Goal: Task Accomplishment & Management: Manage account settings

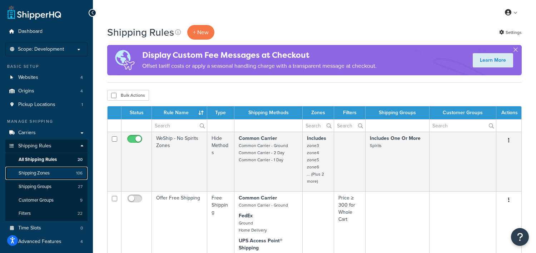
click at [43, 173] on span "Shipping Zones" at bounding box center [34, 173] width 31 height 6
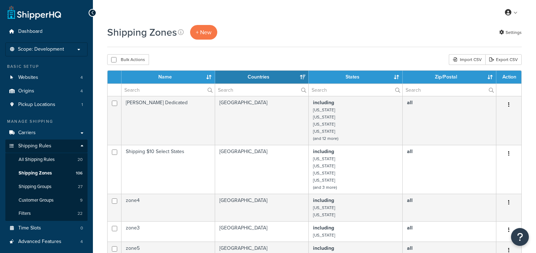
select select "15"
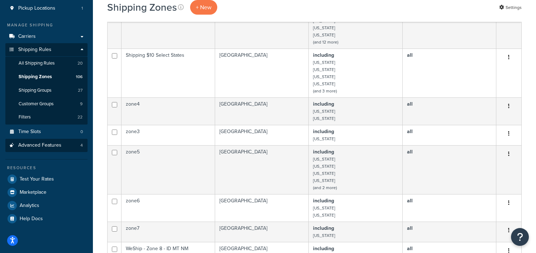
scroll to position [44, 0]
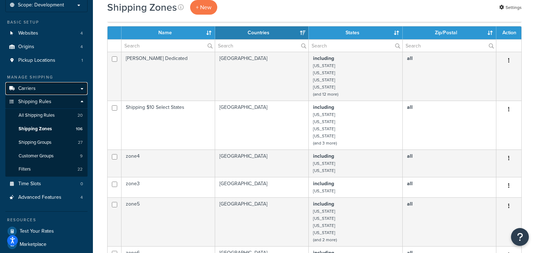
click at [25, 87] on span "Carriers" at bounding box center [26, 89] width 17 height 6
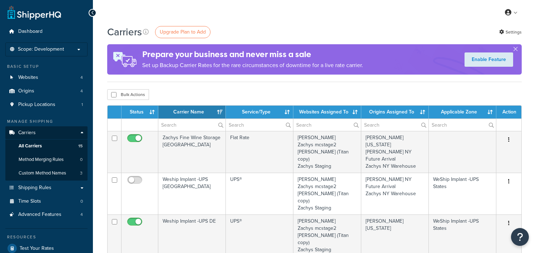
select select "15"
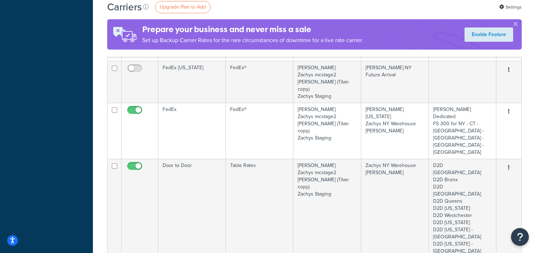
scroll to position [580, 0]
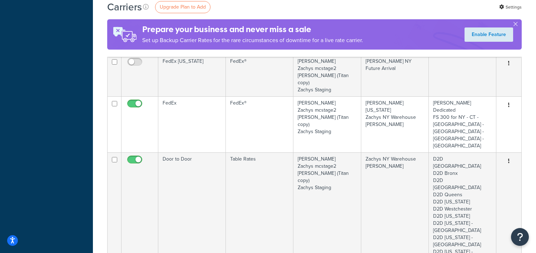
click at [473, 172] on link "Edit" at bounding box center [479, 172] width 56 height 15
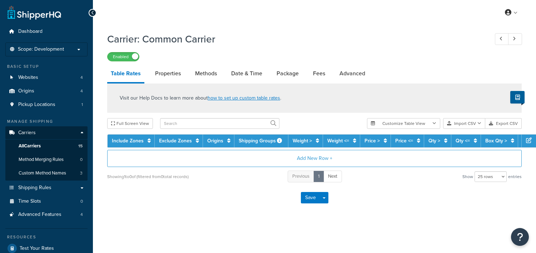
select select "25"
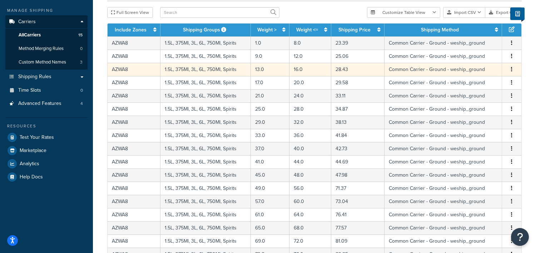
scroll to position [312, 0]
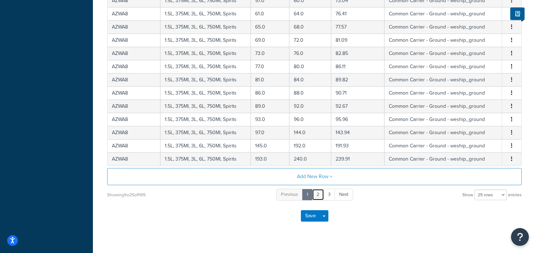
click at [317, 192] on link "2" at bounding box center [318, 195] width 12 height 12
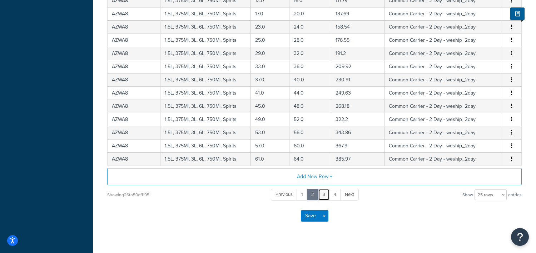
click at [324, 193] on link "3" at bounding box center [324, 195] width 12 height 12
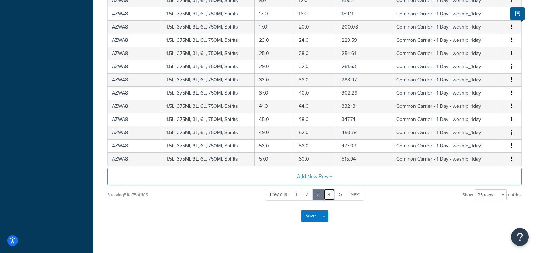
click at [327, 193] on link "4" at bounding box center [329, 195] width 12 height 12
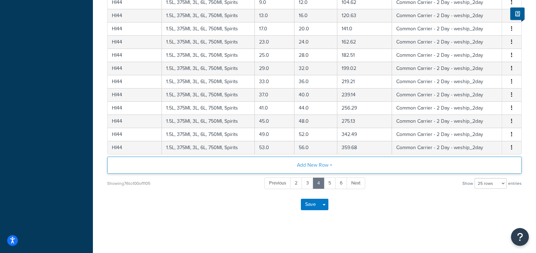
scroll to position [11, 0]
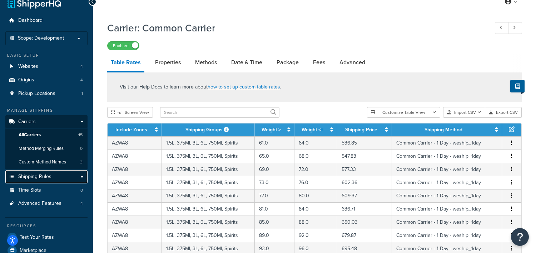
click at [37, 178] on span "Shipping Rules" at bounding box center [34, 177] width 33 height 6
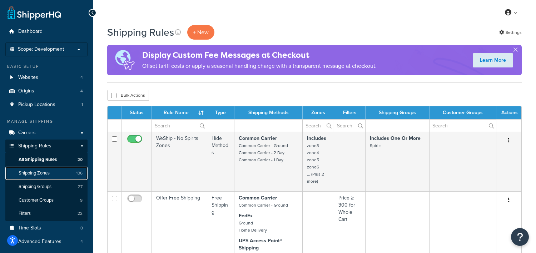
click at [48, 174] on span "Shipping Zones" at bounding box center [34, 173] width 31 height 6
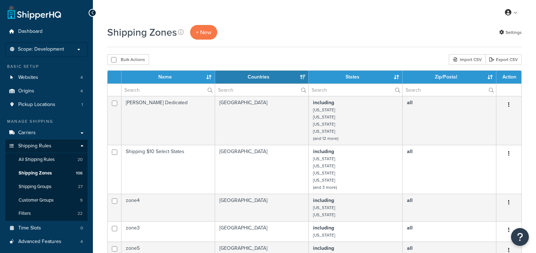
select select "15"
click at [30, 134] on span "Carriers" at bounding box center [26, 133] width 17 height 6
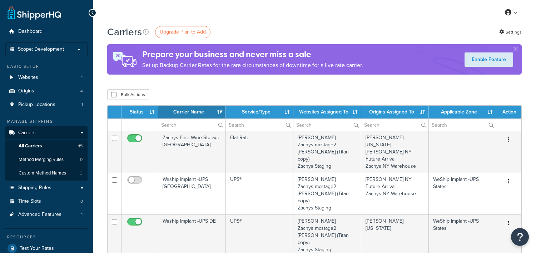
select select "15"
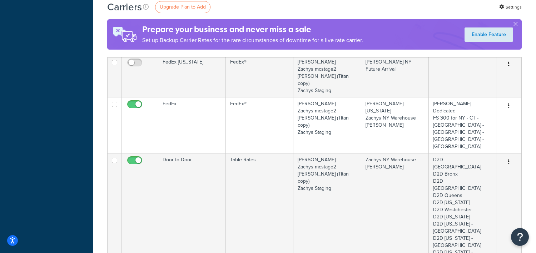
scroll to position [580, 0]
click at [477, 170] on link "Edit" at bounding box center [479, 172] width 56 height 15
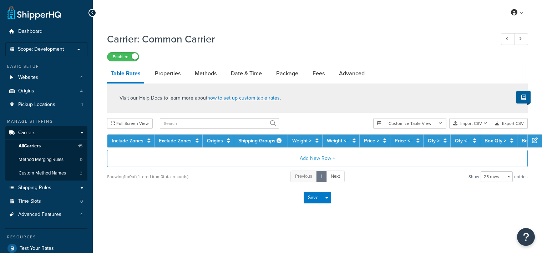
select select "25"
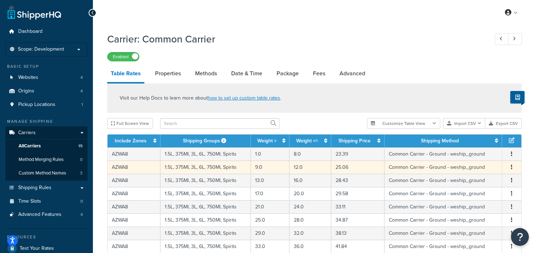
scroll to position [324, 0]
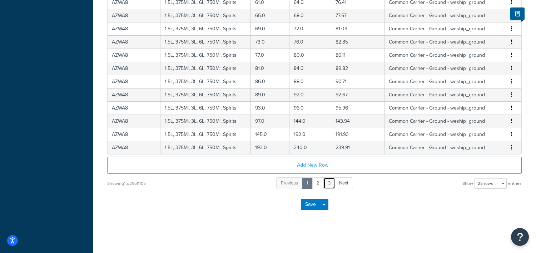
click at [329, 181] on link "3" at bounding box center [329, 183] width 12 height 12
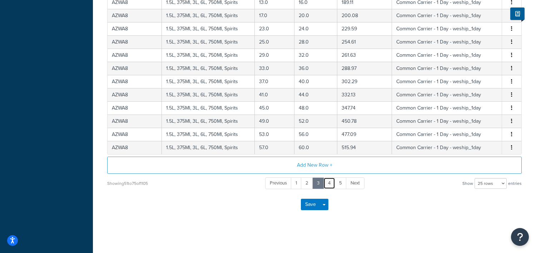
click at [329, 181] on link "4" at bounding box center [329, 183] width 12 height 12
click at [338, 180] on link "6" at bounding box center [341, 183] width 12 height 12
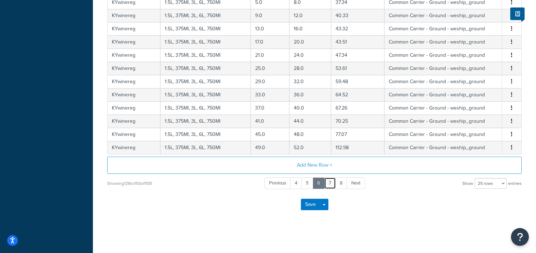
click at [329, 182] on link "7" at bounding box center [330, 183] width 12 height 12
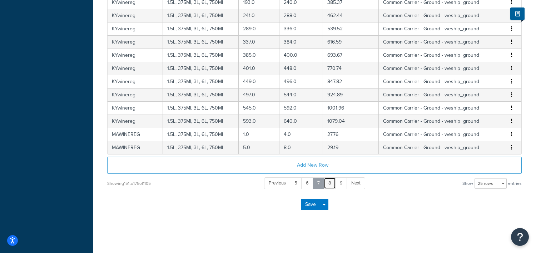
click at [329, 182] on link "8" at bounding box center [330, 183] width 12 height 12
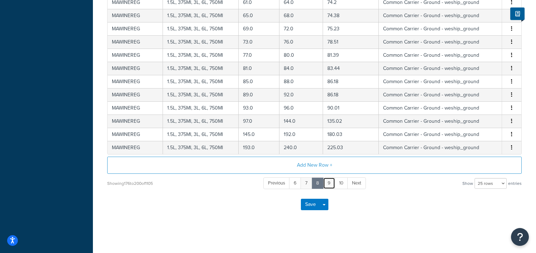
click at [329, 182] on link "9" at bounding box center [329, 183] width 12 height 12
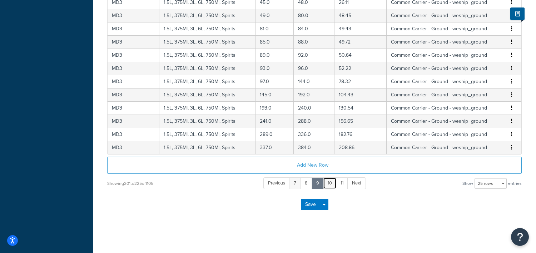
click at [329, 182] on link "10" at bounding box center [330, 183] width 14 height 12
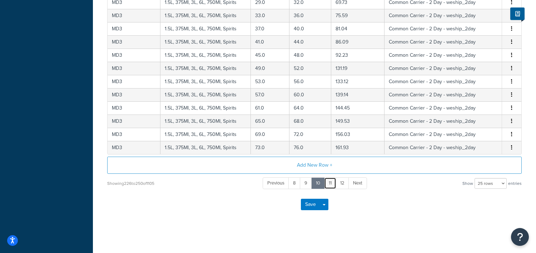
click at [329, 182] on link "11" at bounding box center [330, 183] width 12 height 12
click at [329, 182] on link "12" at bounding box center [330, 183] width 14 height 12
click at [329, 182] on link "13" at bounding box center [330, 183] width 13 height 12
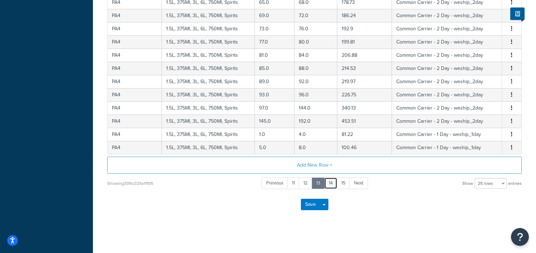
click at [329, 182] on link "14" at bounding box center [330, 183] width 13 height 12
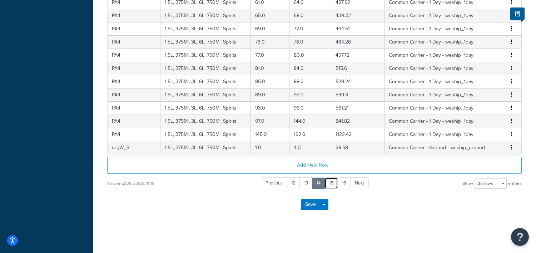
click at [329, 182] on link "15" at bounding box center [331, 183] width 14 height 12
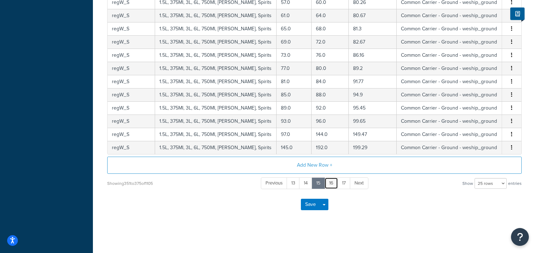
click at [329, 182] on link "16" at bounding box center [331, 183] width 14 height 12
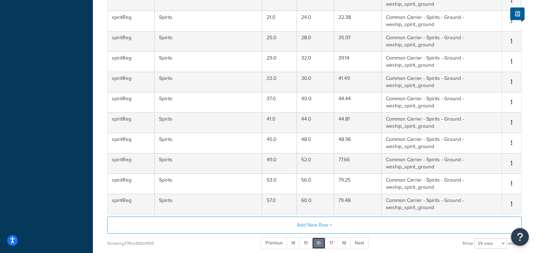
scroll to position [502, 0]
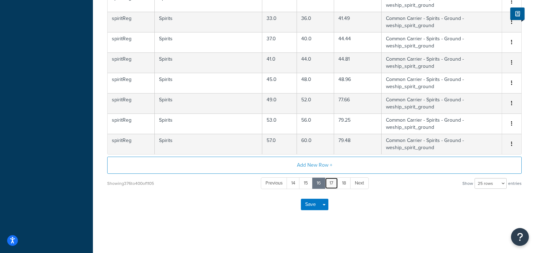
click at [329, 182] on link "17" at bounding box center [331, 183] width 13 height 12
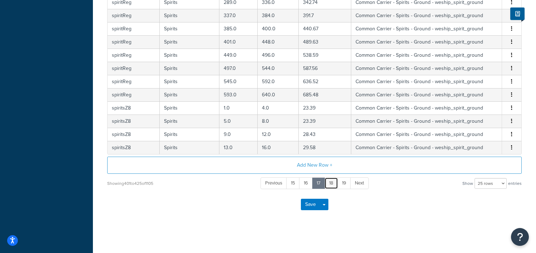
click at [329, 182] on link "18" at bounding box center [331, 183] width 14 height 12
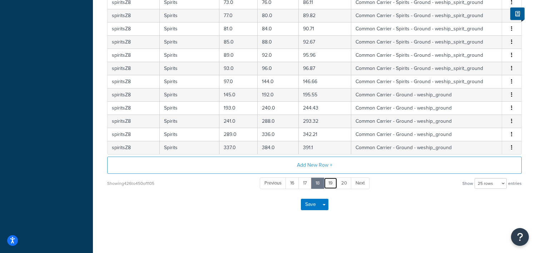
click at [329, 182] on link "19" at bounding box center [331, 183] width 14 height 12
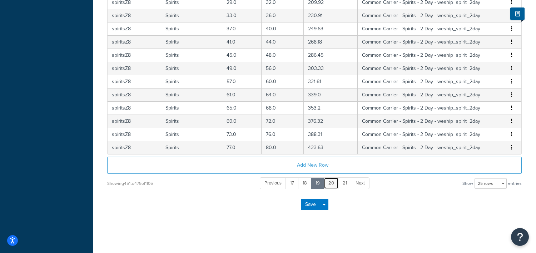
click at [329, 182] on link "20" at bounding box center [331, 183] width 15 height 12
click at [329, 182] on link "21" at bounding box center [332, 183] width 14 height 12
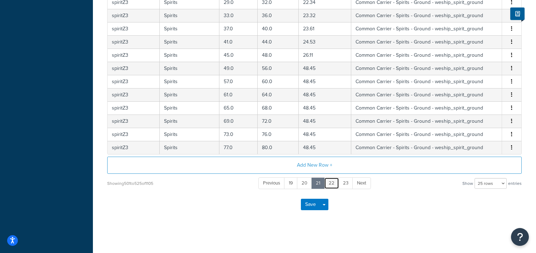
click at [329, 182] on link "22" at bounding box center [331, 183] width 15 height 12
click at [329, 182] on link "23" at bounding box center [332, 183] width 15 height 12
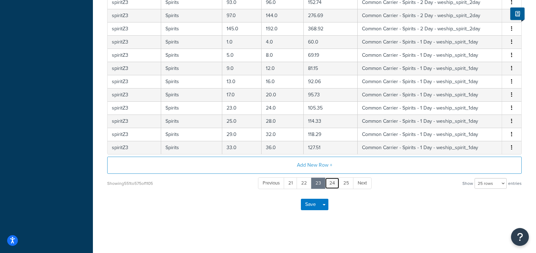
click at [329, 182] on link "24" at bounding box center [332, 183] width 15 height 12
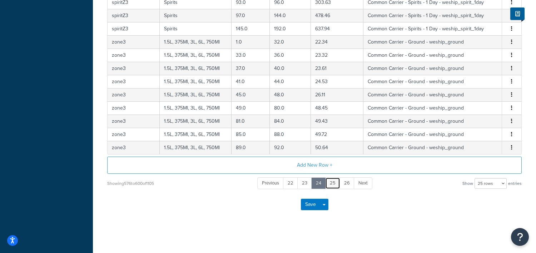
click at [329, 182] on link "25" at bounding box center [332, 183] width 15 height 12
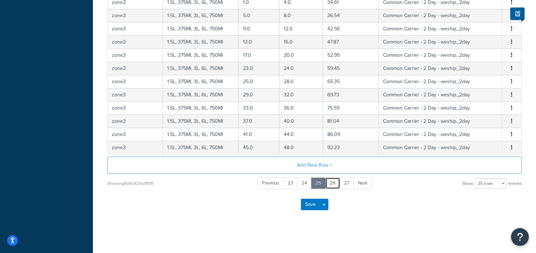
click at [329, 182] on link "26" at bounding box center [332, 183] width 15 height 12
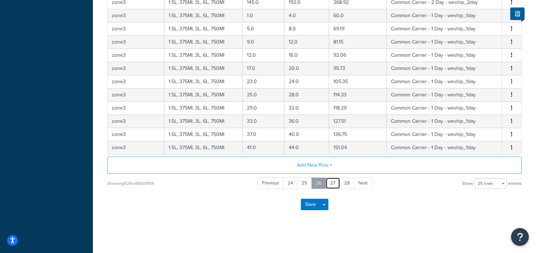
click at [332, 182] on link "27" at bounding box center [332, 183] width 15 height 12
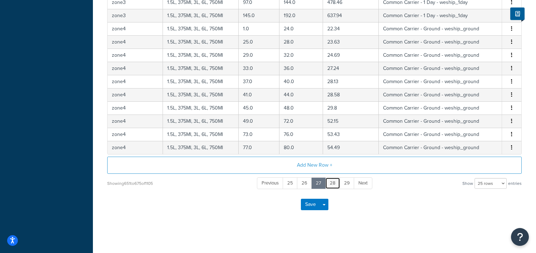
click at [334, 182] on link "28" at bounding box center [332, 183] width 15 height 12
click at [334, 182] on link "29" at bounding box center [332, 183] width 15 height 12
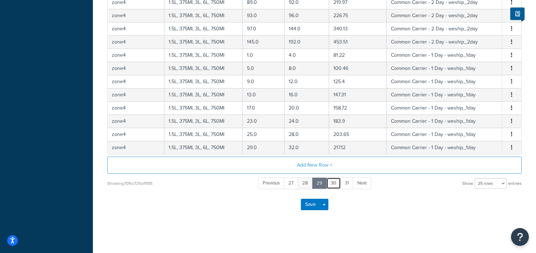
click at [334, 182] on link "30" at bounding box center [333, 183] width 15 height 12
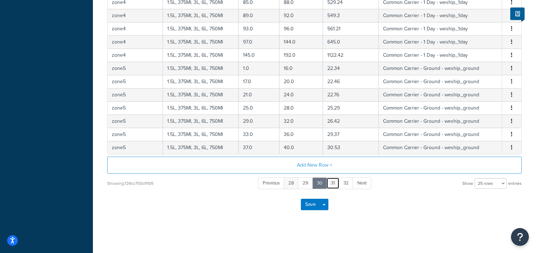
click at [334, 182] on link "31" at bounding box center [332, 183] width 13 height 12
click at [334, 182] on link "32" at bounding box center [332, 183] width 15 height 12
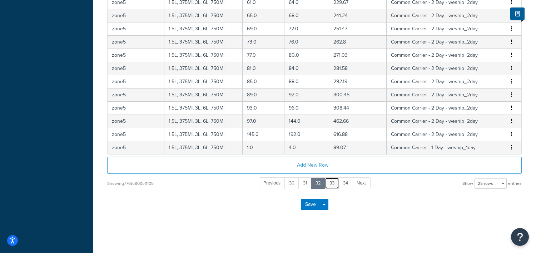
click at [334, 182] on link "33" at bounding box center [332, 183] width 14 height 12
click at [334, 182] on link "34" at bounding box center [331, 183] width 14 height 12
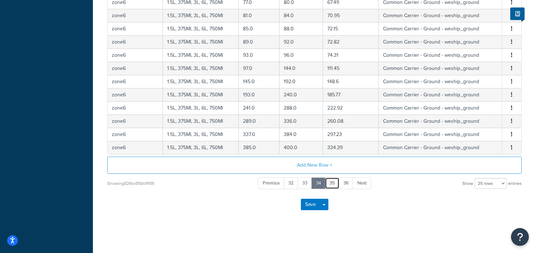
click at [334, 182] on link "35" at bounding box center [332, 183] width 15 height 12
click at [334, 182] on link "36" at bounding box center [332, 183] width 15 height 12
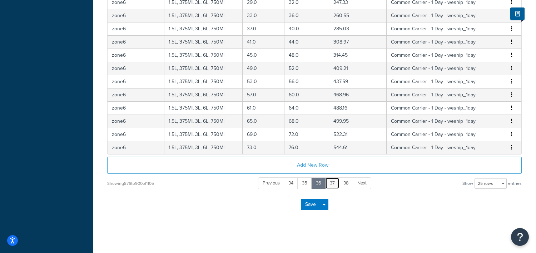
click at [334, 182] on link "37" at bounding box center [332, 183] width 14 height 12
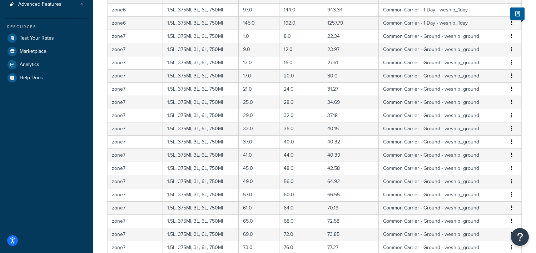
scroll to position [190, 0]
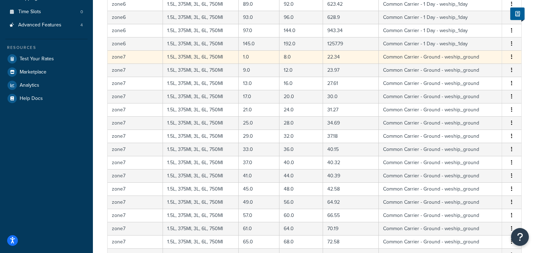
click at [511, 58] on icon "button" at bounding box center [511, 56] width 1 height 5
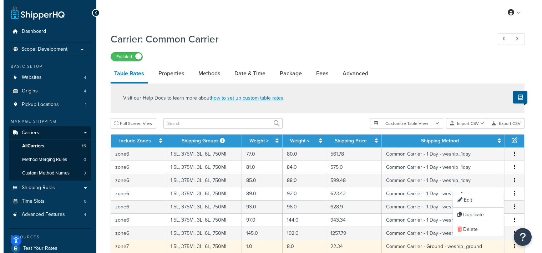
scroll to position [89, 0]
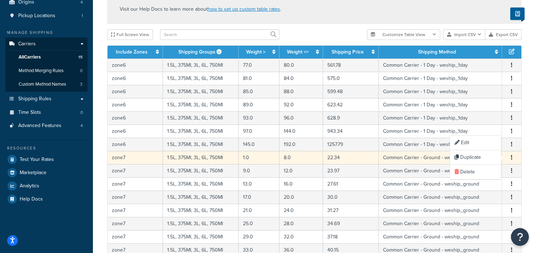
click at [526, 156] on div "Visit our Help Docs to learn more about how to set up custom table rates . Full…" at bounding box center [314, 210] width 425 height 430
click at [511, 157] on icon "button" at bounding box center [511, 157] width 1 height 5
click at [470, 143] on div "Edit" at bounding box center [475, 143] width 51 height 15
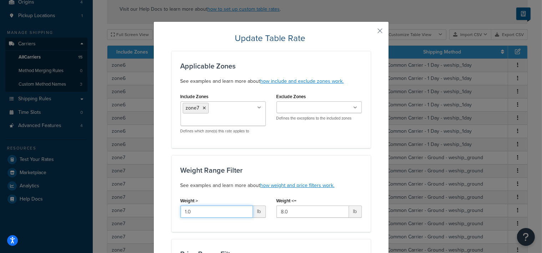
drag, startPoint x: 194, startPoint y: 215, endPoint x: 174, endPoint y: 211, distance: 20.3
click at [175, 211] on div "Weight > 1.0 lb" at bounding box center [223, 209] width 96 height 27
type input "*"
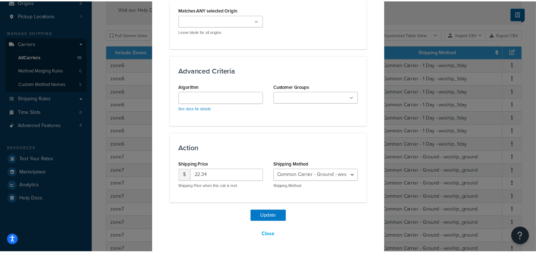
scroll to position [519, 0]
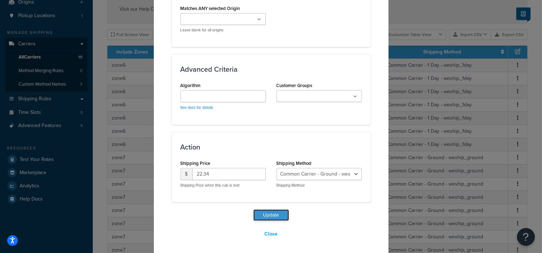
click at [260, 217] on button "Update" at bounding box center [272, 215] width 36 height 11
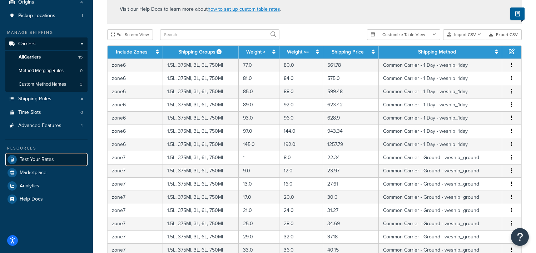
click at [40, 159] on span "Test Your Rates" at bounding box center [37, 160] width 34 height 6
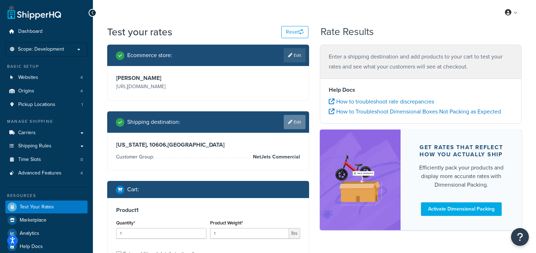
click at [296, 125] on link "Edit" at bounding box center [295, 122] width 22 height 14
select select "NY"
select select "NetJets Commercial"
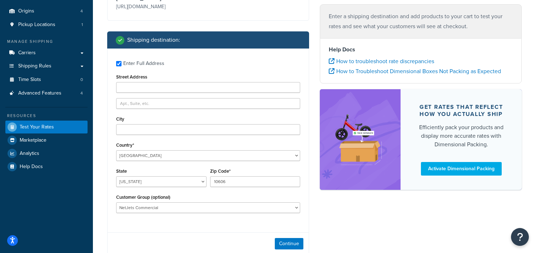
scroll to position [134, 0]
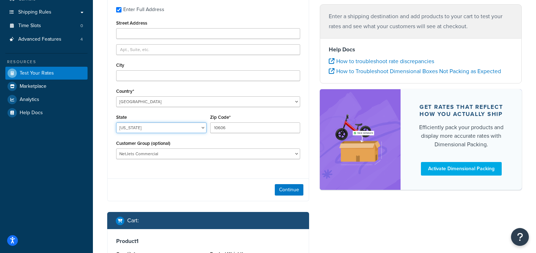
click at [168, 130] on select "Alabama Alaska American Samoa Arizona Arkansas Armed Forces Americas Armed Forc…" at bounding box center [161, 127] width 90 height 11
select select "CO"
click at [116, 123] on select "Alabama Alaska American Samoa Arizona Arkansas Armed Forces Americas Armed Forc…" at bounding box center [161, 127] width 90 height 11
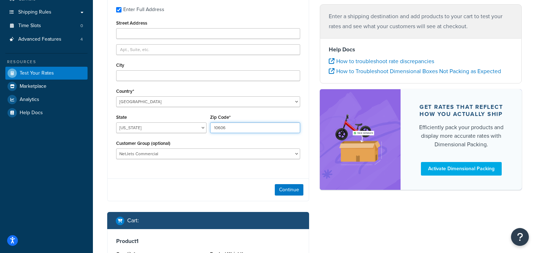
click at [218, 131] on input "10606" at bounding box center [255, 127] width 90 height 11
type input "81435"
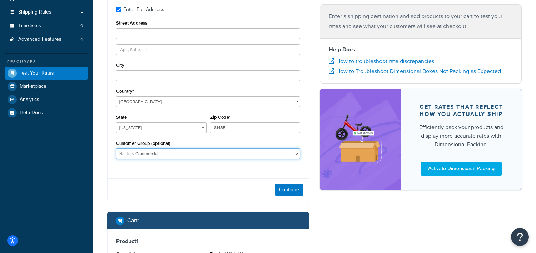
click at [211, 153] on select "Air Culinaire Catalog Default (General) Employee General NetJets Catering NetJe…" at bounding box center [208, 154] width 184 height 11
select select "Default (General)"
click at [116, 149] on select "Air Culinaire Catalog Default (General) Employee General NetJets Catering NetJe…" at bounding box center [208, 154] width 184 height 11
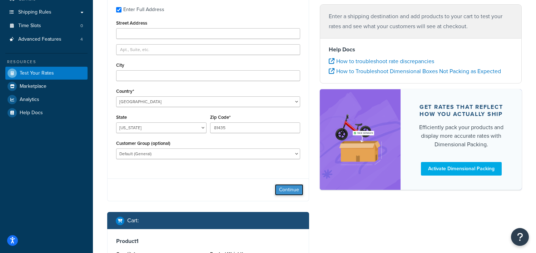
click at [286, 194] on button "Continue" at bounding box center [289, 189] width 29 height 11
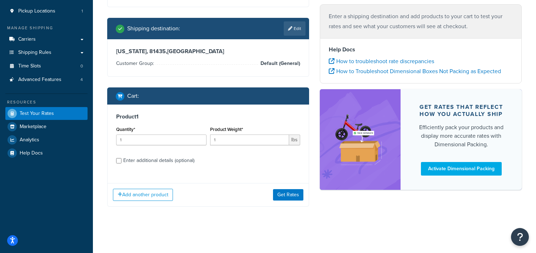
scroll to position [93, 0]
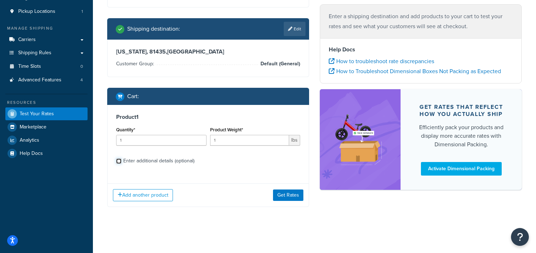
click at [119, 162] on input "Enter additional details (optional)" at bounding box center [118, 161] width 5 height 5
checkbox input "true"
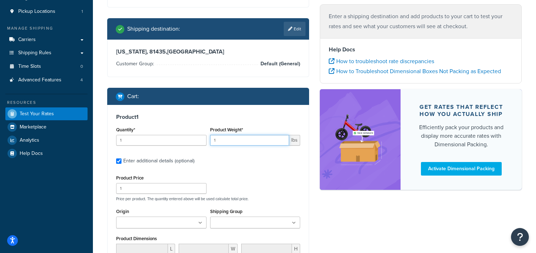
click at [220, 142] on input "1" at bounding box center [249, 140] width 79 height 11
type input "2"
type input ".25"
click at [235, 157] on label "Enter additional details (optional)" at bounding box center [211, 160] width 177 height 11
click at [121, 159] on input "Enter additional details (optional)" at bounding box center [118, 161] width 5 height 5
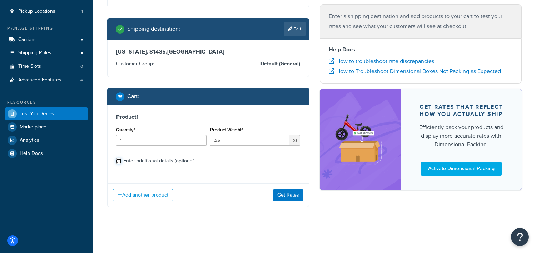
click at [121, 160] on input "Enter additional details (optional)" at bounding box center [118, 161] width 5 height 5
checkbox input "true"
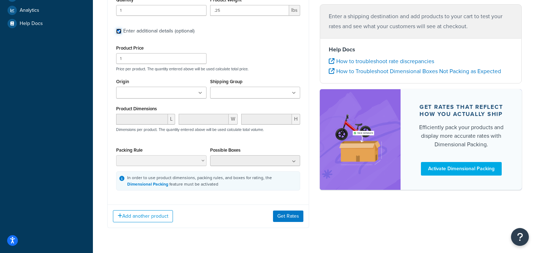
scroll to position [227, 0]
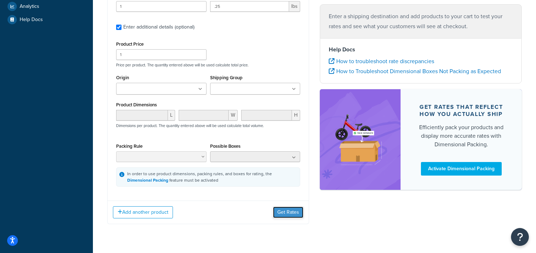
click at [279, 213] on button "Get Rates" at bounding box center [288, 212] width 30 height 11
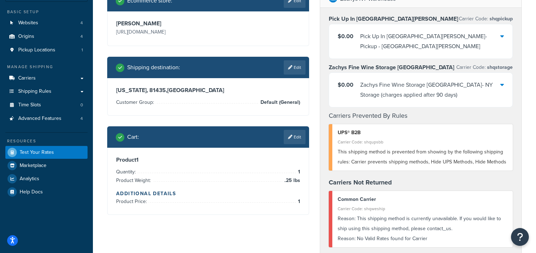
scroll to position [14, 0]
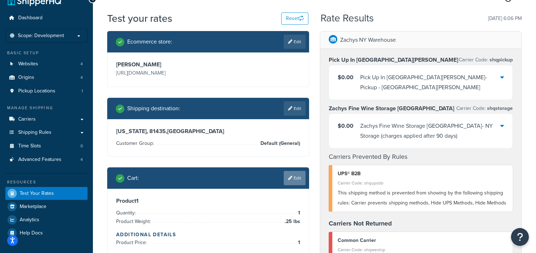
click at [292, 179] on link "Edit" at bounding box center [295, 178] width 22 height 14
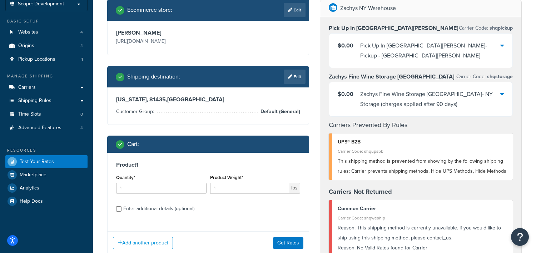
scroll to position [58, 0]
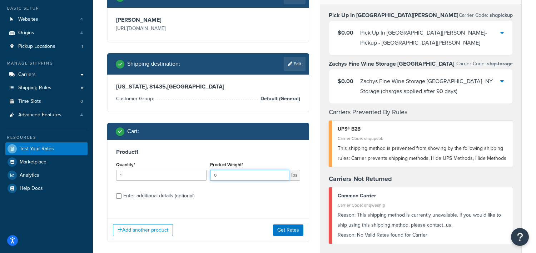
click at [281, 177] on input "0" at bounding box center [249, 175] width 79 height 11
click at [282, 174] on input "1" at bounding box center [249, 175] width 79 height 11
click at [240, 205] on div "Product 1 Quantity* 1 Product Weight* 1 lbs Enter additional details (optional)" at bounding box center [207, 176] width 201 height 73
click at [235, 174] on input "1" at bounding box center [249, 175] width 79 height 11
type input "1.25"
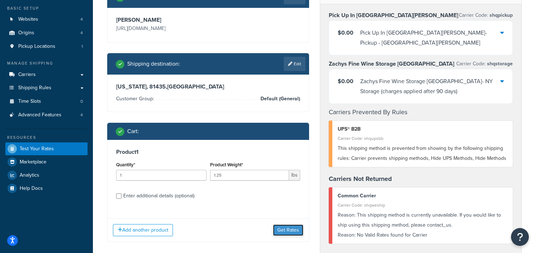
click at [286, 231] on button "Get Rates" at bounding box center [288, 230] width 30 height 11
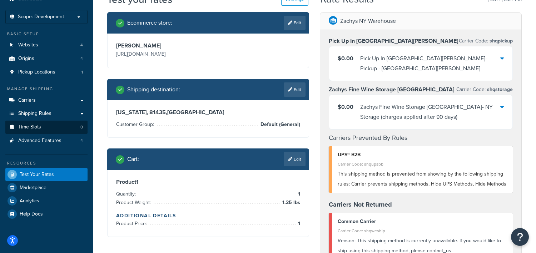
scroll to position [0, 0]
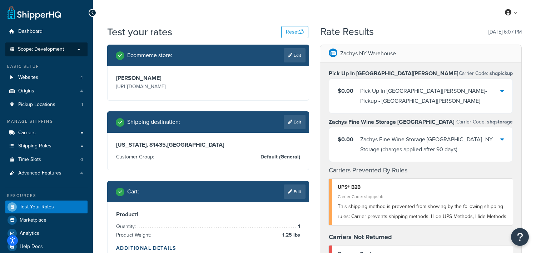
click at [40, 53] on li "Scope: Development" at bounding box center [46, 49] width 82 height 14
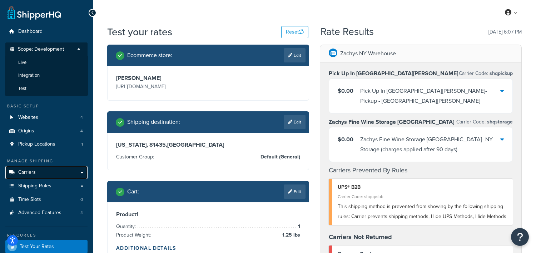
click at [34, 175] on span "Carriers" at bounding box center [26, 173] width 17 height 6
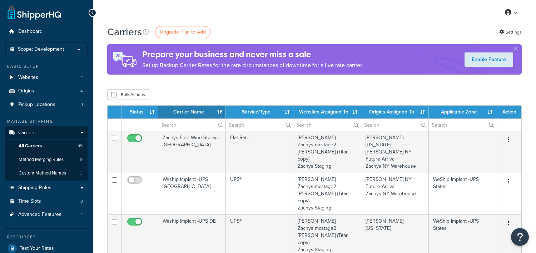
select select "15"
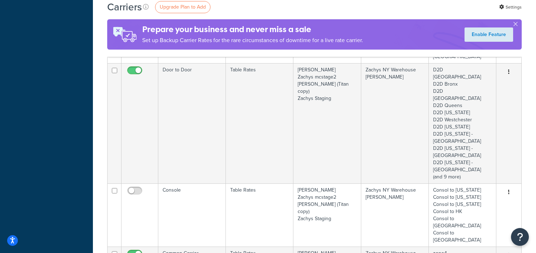
scroll to position [580, 0]
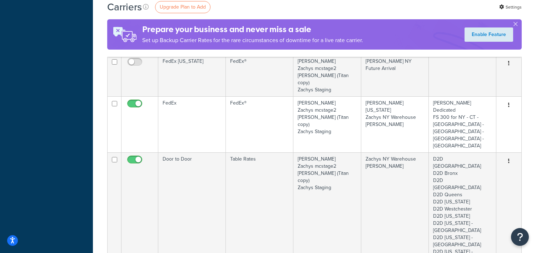
click at [462, 171] on link "Edit" at bounding box center [479, 172] width 56 height 15
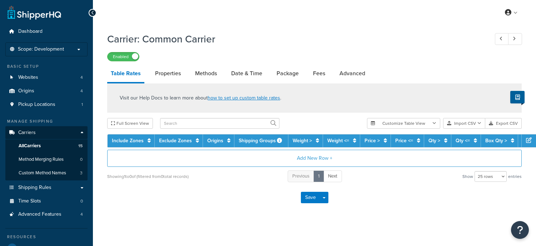
select select "25"
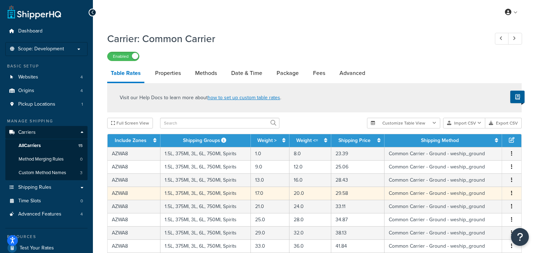
scroll to position [324, 0]
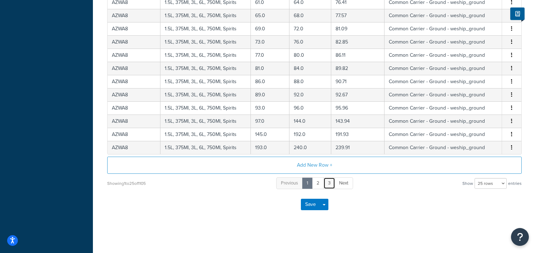
click at [331, 181] on link "3" at bounding box center [329, 183] width 12 height 12
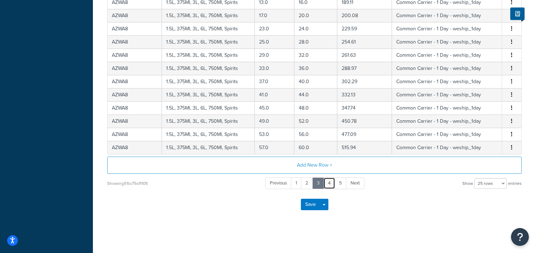
click at [331, 181] on link "4" at bounding box center [329, 183] width 12 height 12
click at [339, 181] on link "6" at bounding box center [341, 183] width 12 height 12
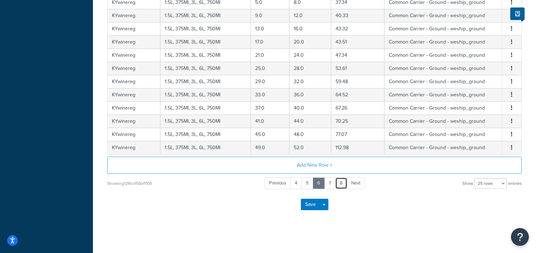
click at [341, 180] on link "8" at bounding box center [341, 183] width 12 height 12
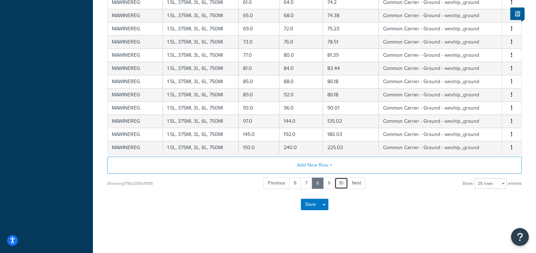
click at [341, 180] on link "10" at bounding box center [341, 183] width 14 height 12
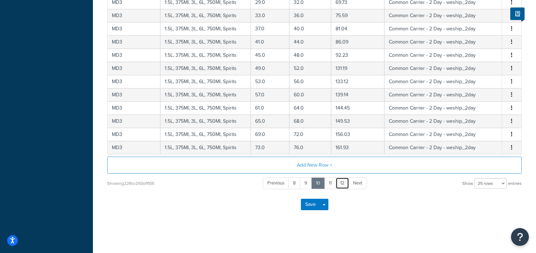
click at [341, 180] on link "12" at bounding box center [342, 183] width 14 height 12
click at [341, 180] on link "14" at bounding box center [343, 183] width 13 height 12
click at [341, 180] on link "16" at bounding box center [344, 183] width 14 height 12
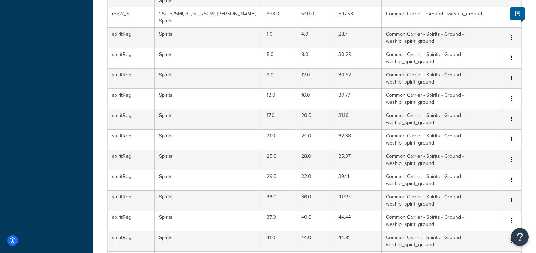
scroll to position [502, 0]
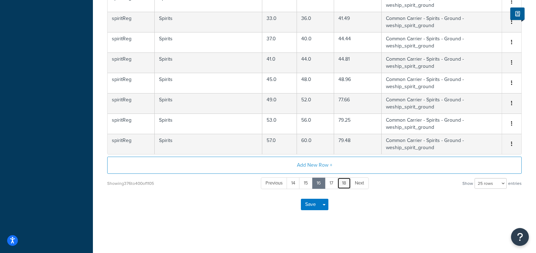
click at [341, 180] on link "18" at bounding box center [344, 183] width 14 height 12
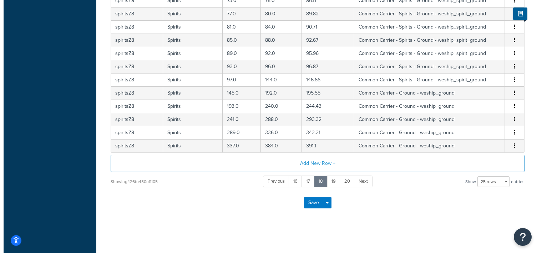
scroll to position [324, 0]
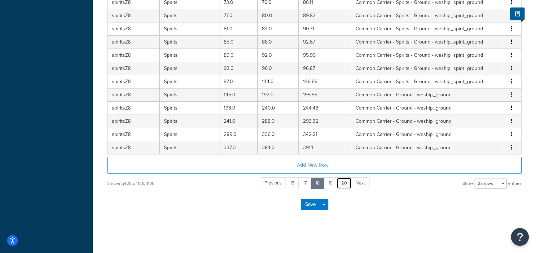
click at [341, 180] on link "20" at bounding box center [343, 183] width 15 height 12
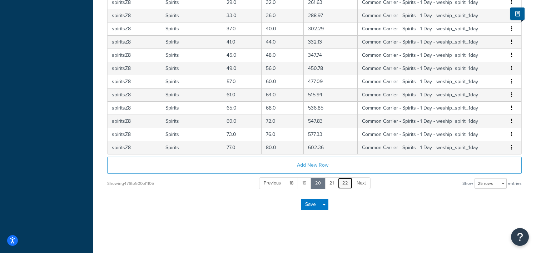
click at [341, 180] on link "22" at bounding box center [344, 183] width 15 height 12
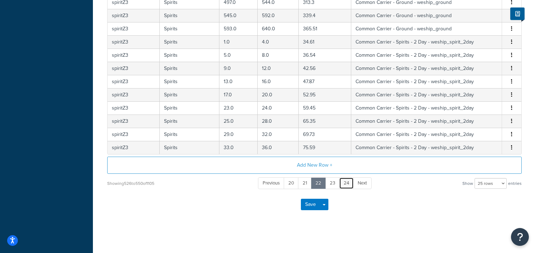
click at [341, 180] on link "24" at bounding box center [346, 183] width 15 height 12
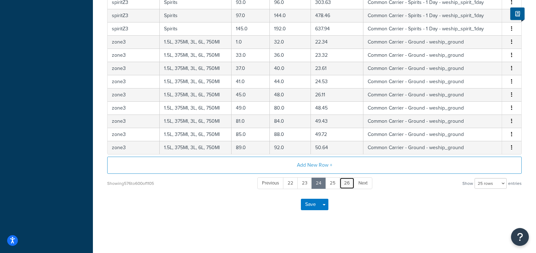
click at [341, 180] on link "26" at bounding box center [346, 183] width 15 height 12
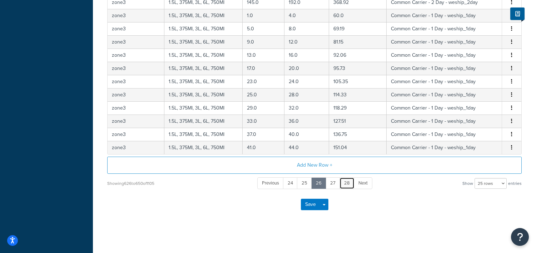
click at [341, 180] on link "28" at bounding box center [346, 183] width 15 height 12
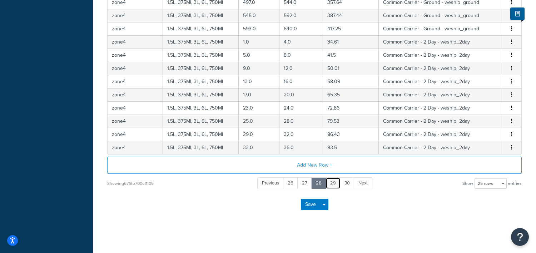
click at [334, 181] on link "29" at bounding box center [332, 183] width 15 height 12
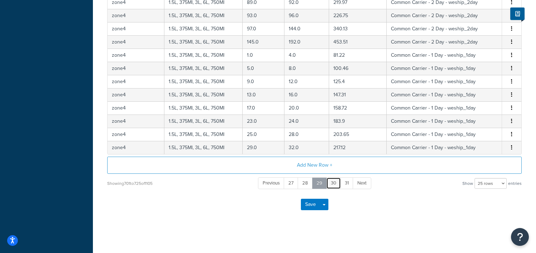
click at [334, 181] on link "30" at bounding box center [333, 183] width 15 height 12
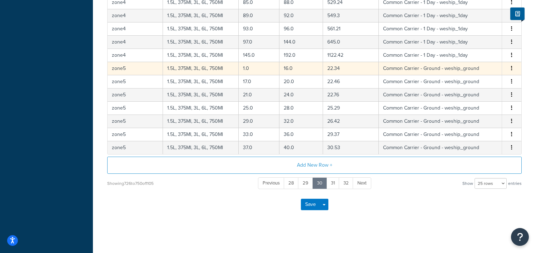
click at [510, 67] on button "button" at bounding box center [512, 69] width 6 height 8
click at [468, 52] on div "Edit" at bounding box center [475, 53] width 51 height 15
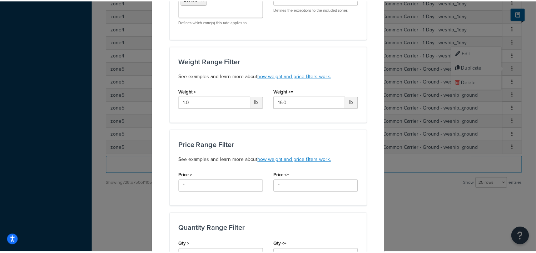
scroll to position [0, 0]
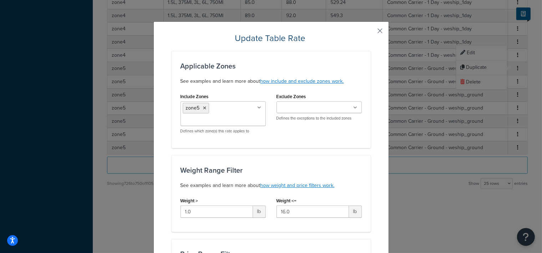
click at [371, 32] on button "button" at bounding box center [370, 33] width 2 height 2
